Goal: Task Accomplishment & Management: Manage account settings

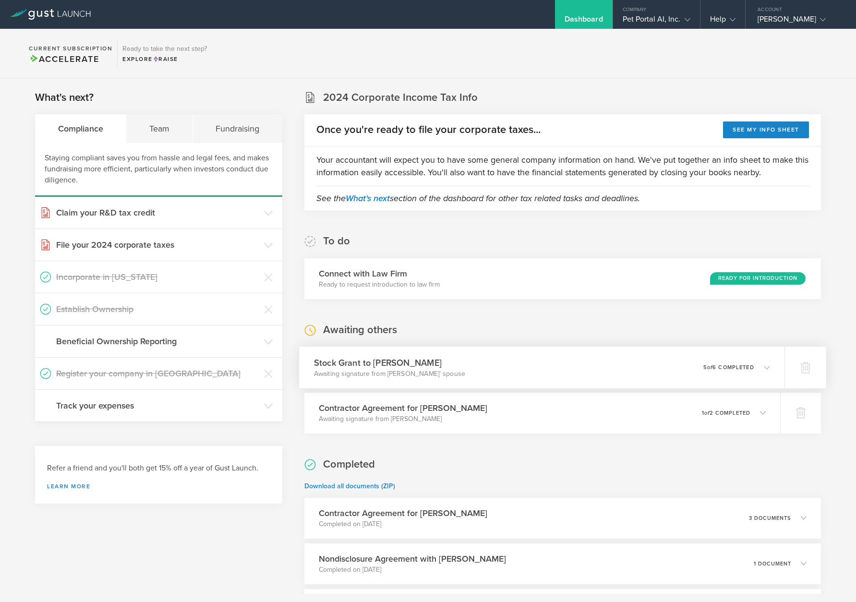
scroll to position [144, 0]
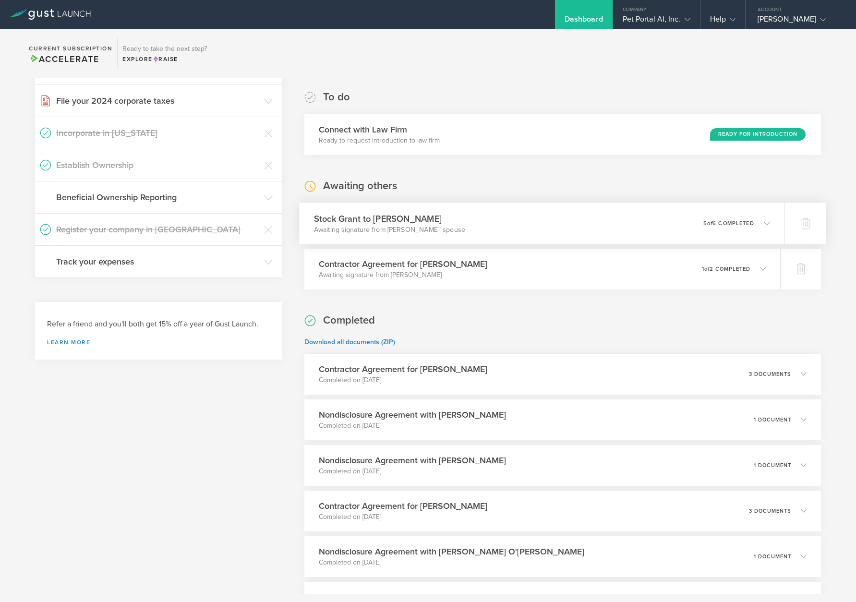
click at [756, 224] on icon at bounding box center [762, 223] width 16 height 9
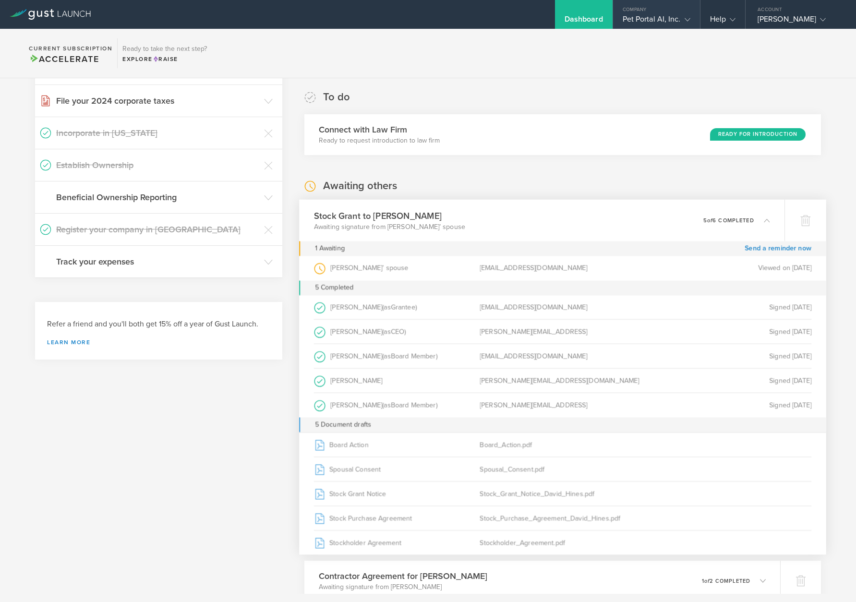
click at [678, 19] on div "Pet Portal AI, Inc." at bounding box center [657, 21] width 68 height 14
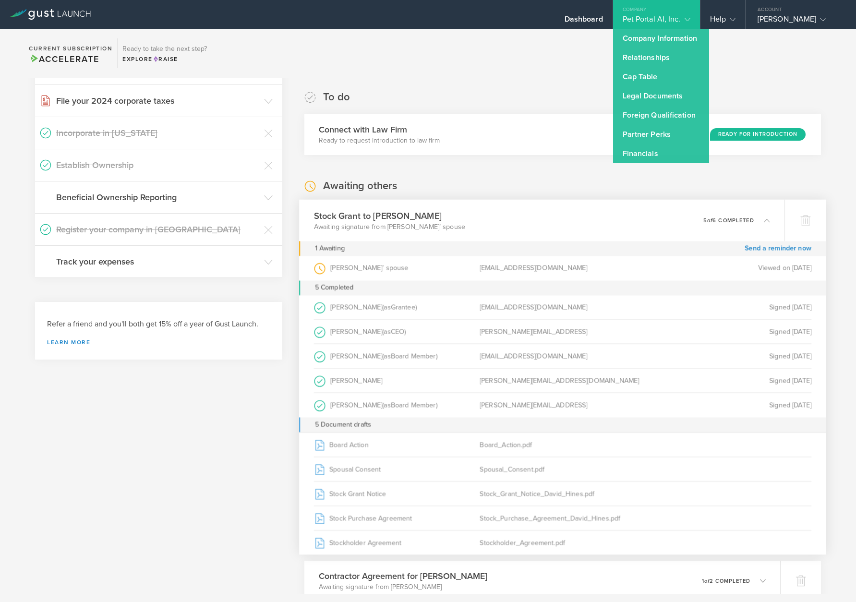
click at [678, 19] on div "Pet Portal AI, Inc." at bounding box center [657, 21] width 68 height 14
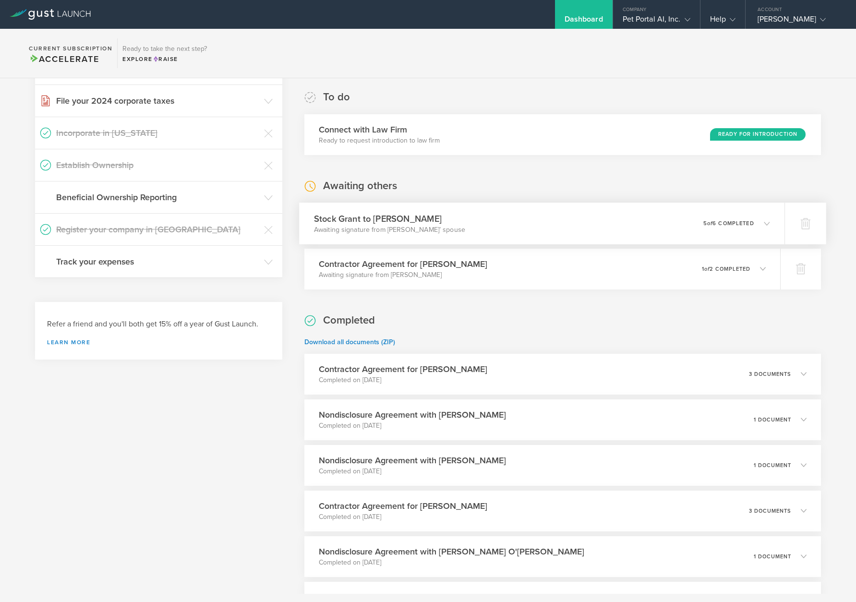
click at [754, 226] on icon at bounding box center [762, 223] width 16 height 9
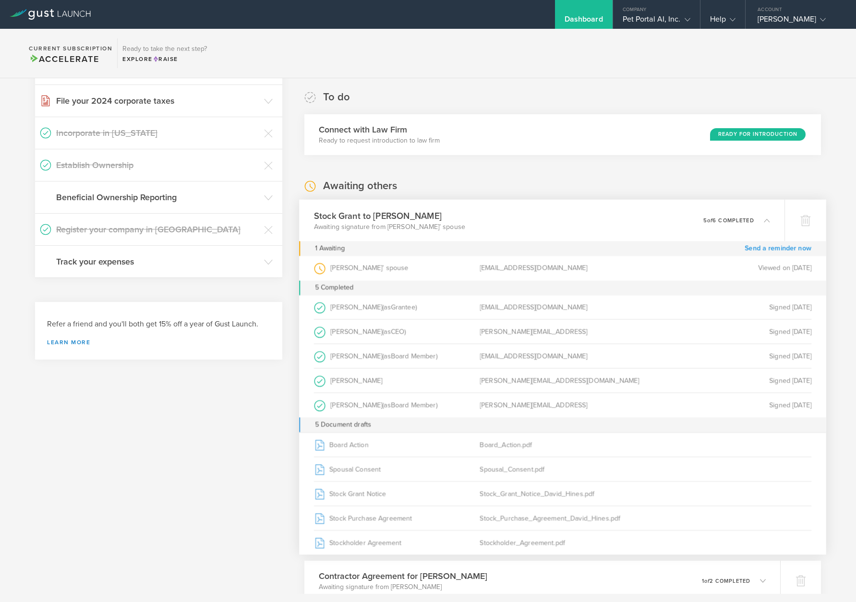
click at [770, 250] on link "Send a reminder now" at bounding box center [777, 248] width 67 height 15
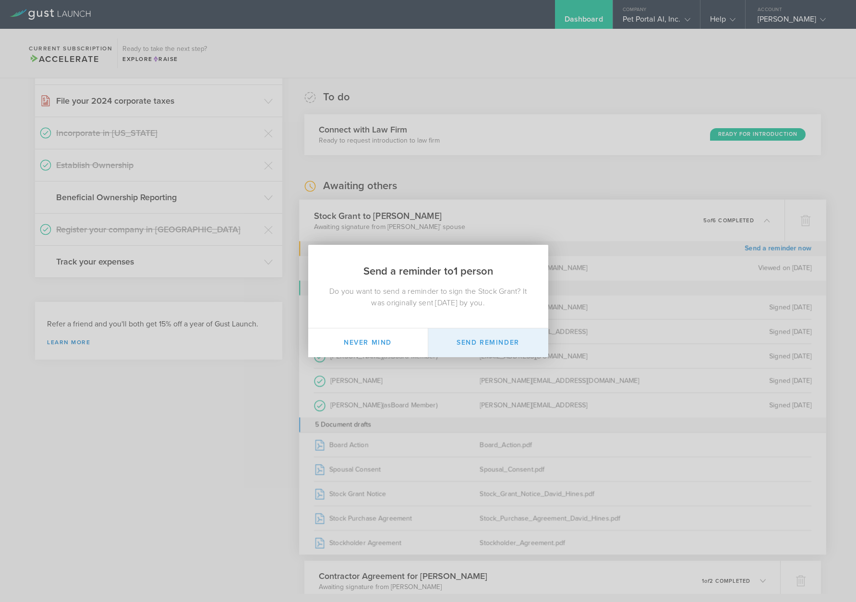
click at [481, 345] on button "Send Reminder" at bounding box center [488, 342] width 120 height 29
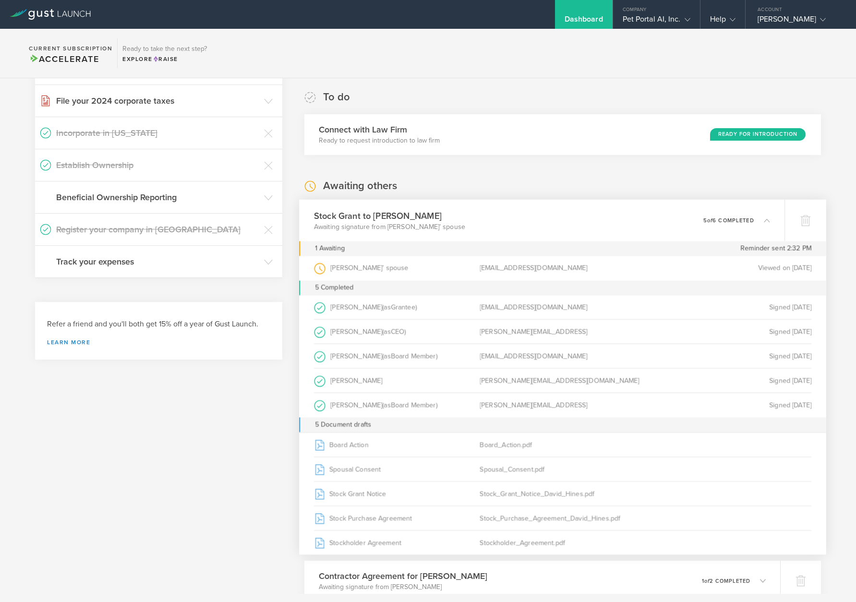
click at [567, 182] on div "Awaiting others Stock Grant to David Hines Awaiting signature from David Hines’…" at bounding box center [562, 390] width 516 height 422
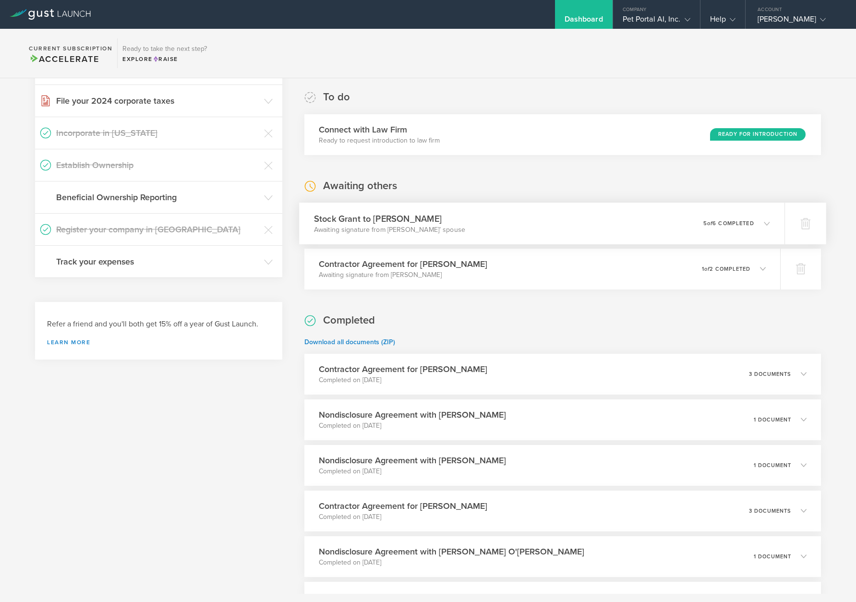
click at [764, 226] on icon at bounding box center [767, 223] width 6 height 6
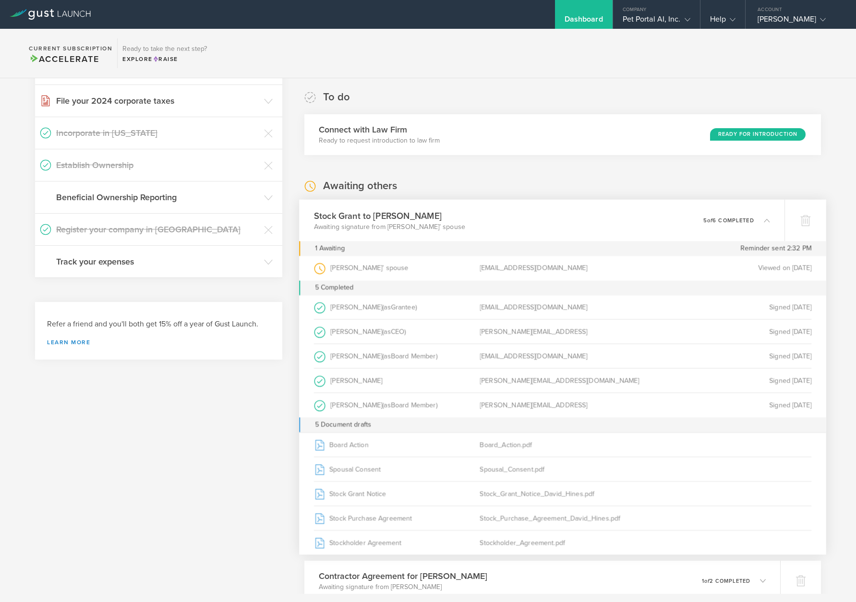
click at [763, 271] on div "Viewed on Jun 8, 2025" at bounding box center [729, 268] width 166 height 24
click at [492, 267] on div "debrahines1@gmail.com" at bounding box center [563, 268] width 166 height 24
click at [513, 267] on div "debrahines1@gmail.com" at bounding box center [563, 268] width 166 height 24
click at [366, 272] on div "David Hines’ spouse (as Spouse of Grantee )" at bounding box center [397, 268] width 166 height 24
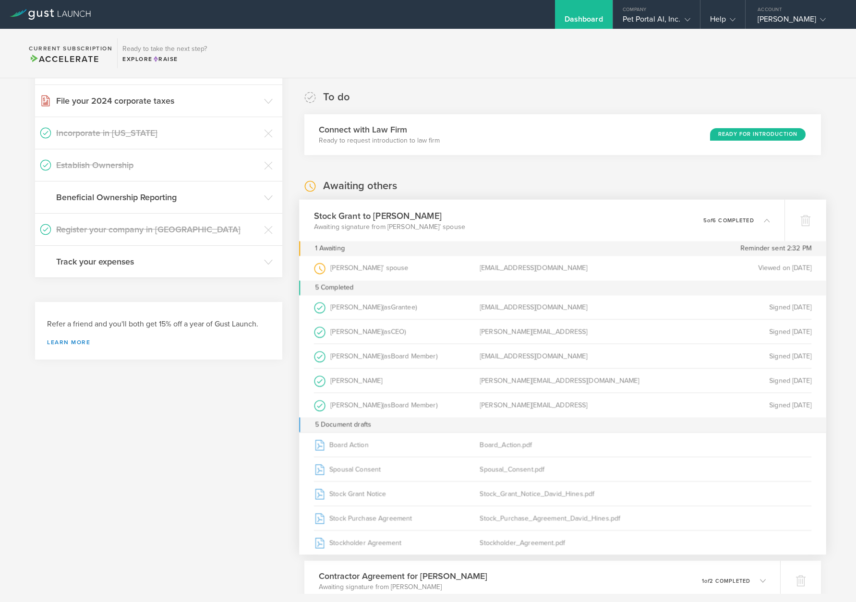
drag, startPoint x: 762, startPoint y: 267, endPoint x: 750, endPoint y: 271, distance: 12.6
click at [750, 271] on div "Viewed on Jun 8, 2025" at bounding box center [729, 268] width 166 height 24
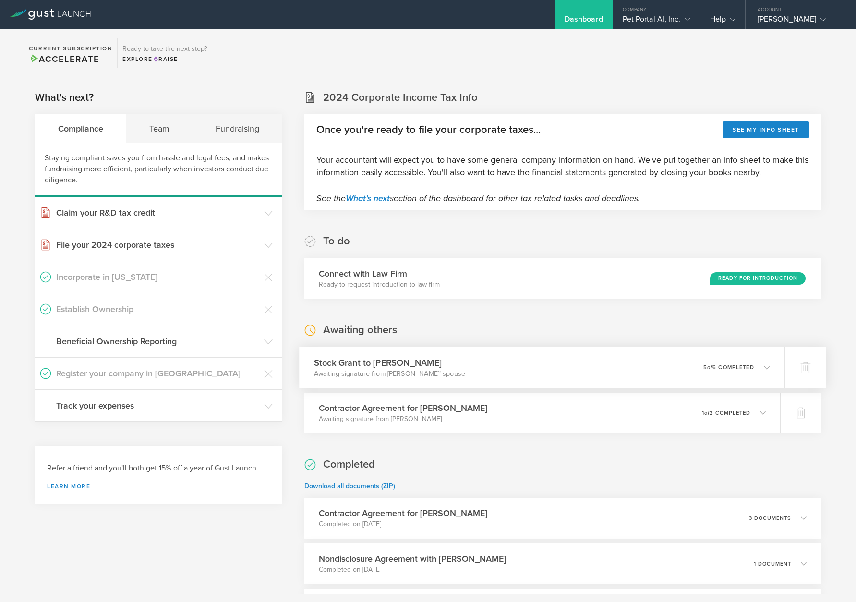
click at [755, 370] on icon at bounding box center [762, 367] width 16 height 9
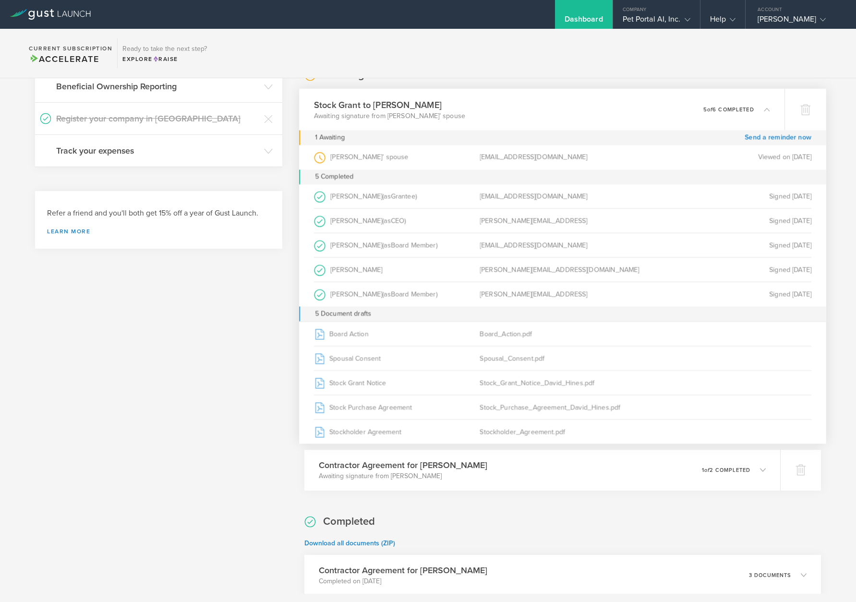
scroll to position [48, 0]
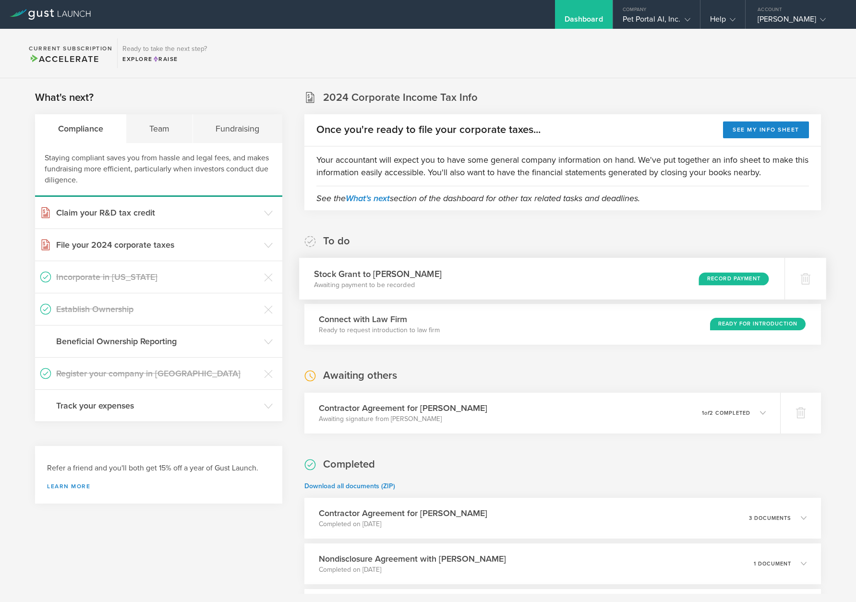
click at [675, 281] on div "Stock Grant to [PERSON_NAME] Awaiting payment to be recorded Record Payment" at bounding box center [541, 279] width 485 height 42
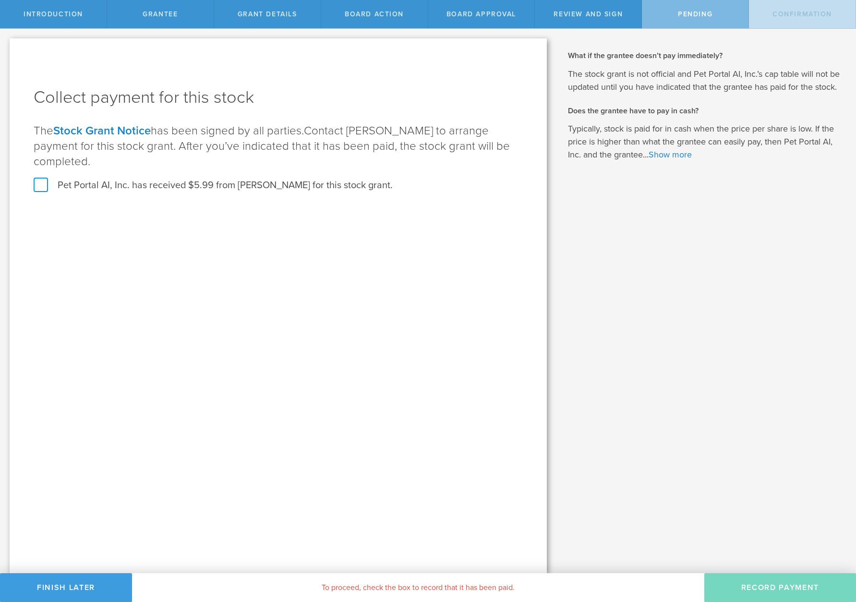
click at [45, 179] on label "Pet Portal AI, Inc. has received $5.99 from David Hines for this stock grant." at bounding box center [213, 185] width 359 height 12
click at [0, 0] on input "Pet Portal AI, Inc. has received $5.99 from David Hines for this stock grant." at bounding box center [0, 0] width 0 height 0
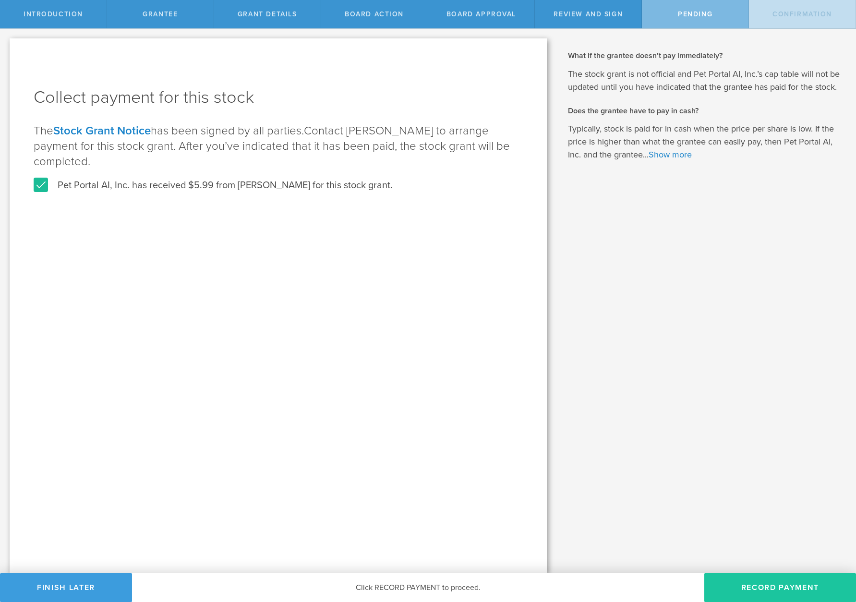
click at [771, 589] on button "Record Payment" at bounding box center [780, 587] width 152 height 29
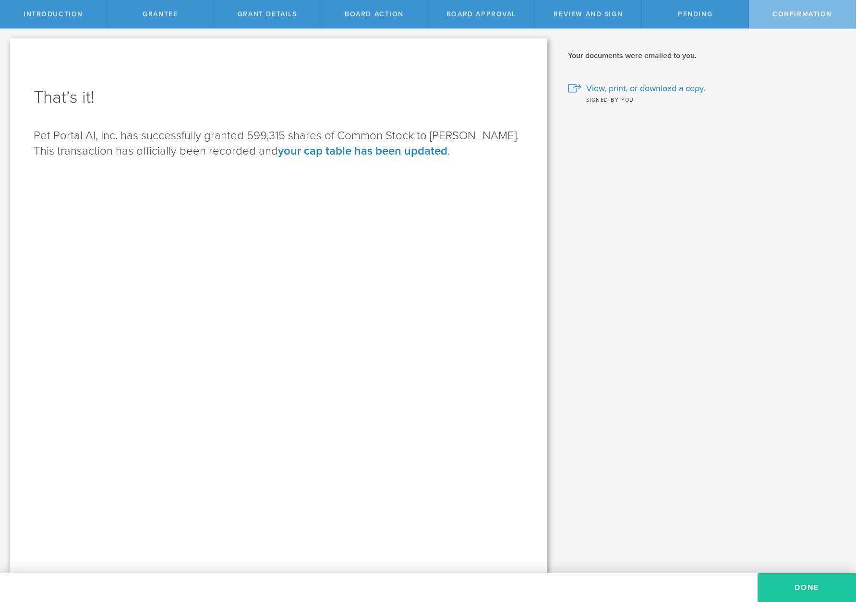
click at [803, 587] on button "Done" at bounding box center [806, 587] width 98 height 29
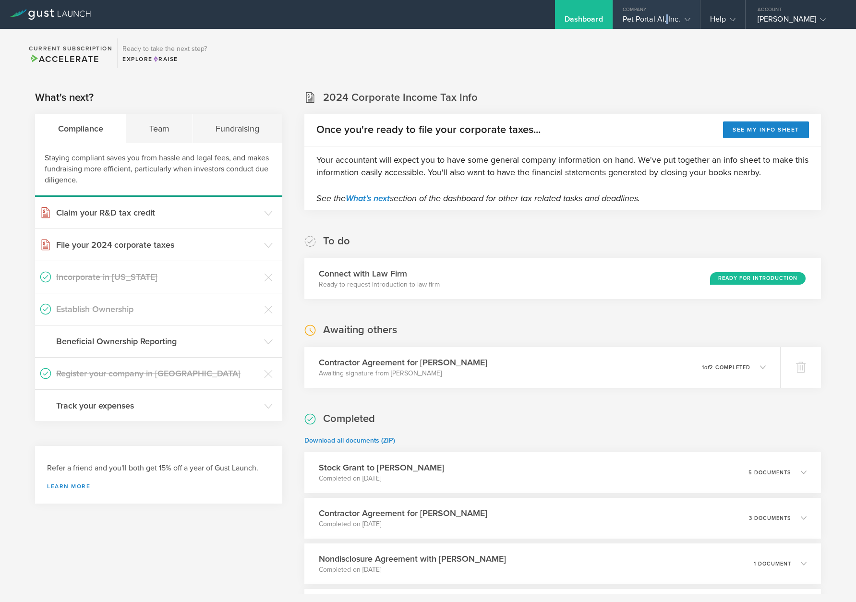
click at [668, 22] on div "Pet Portal AI, Inc." at bounding box center [657, 21] width 68 height 14
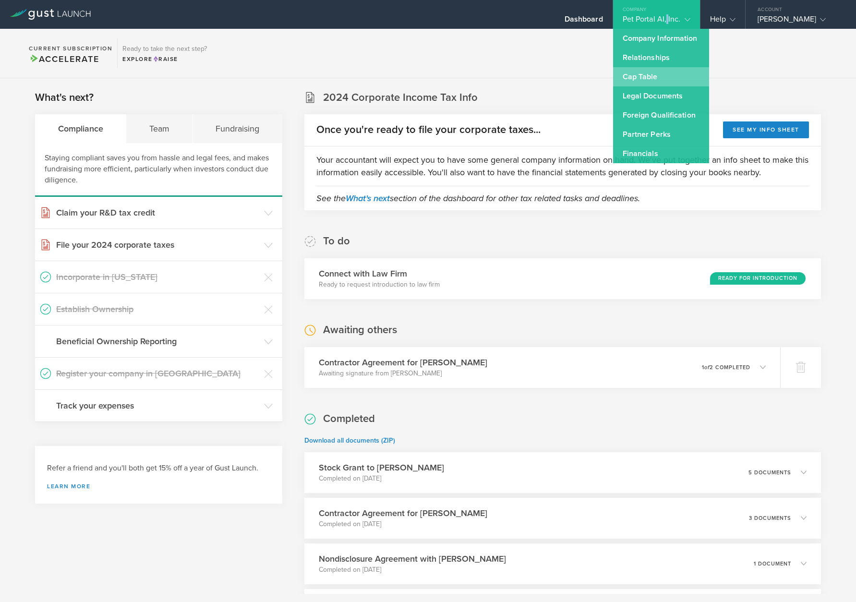
click at [668, 77] on link "Cap Table" at bounding box center [661, 76] width 96 height 19
